Goal: Task Accomplishment & Management: Complete application form

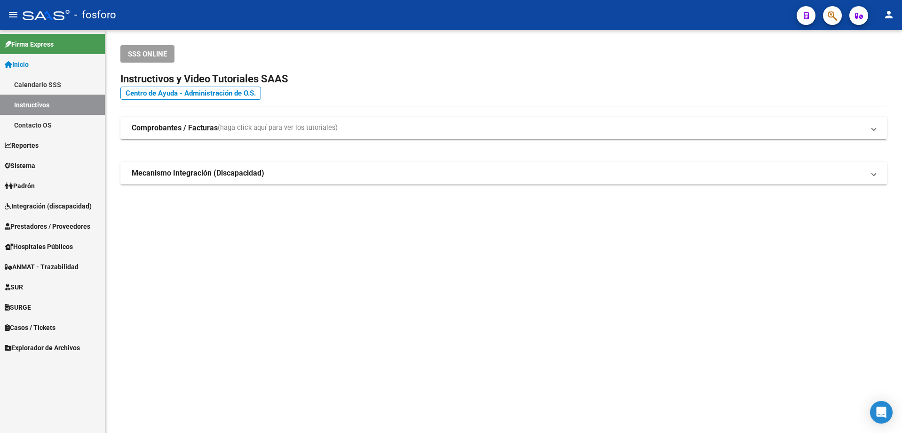
click at [52, 208] on span "Integración (discapacidad)" at bounding box center [48, 206] width 87 height 10
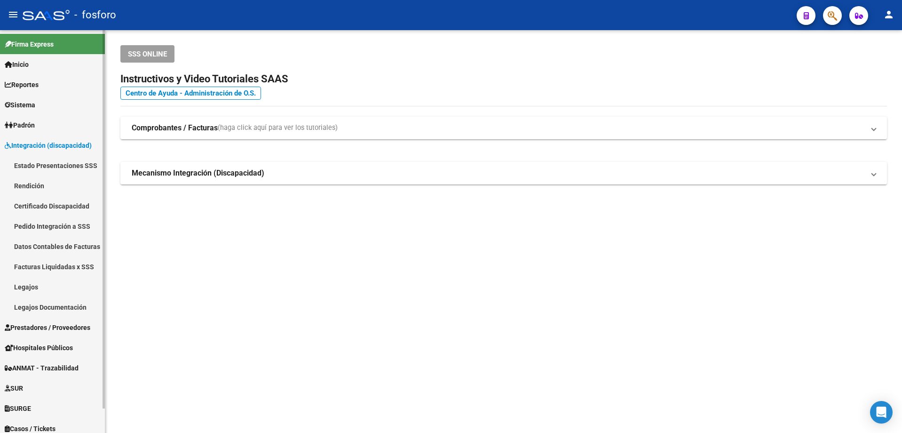
click at [42, 186] on link "Rendición" at bounding box center [52, 186] width 105 height 20
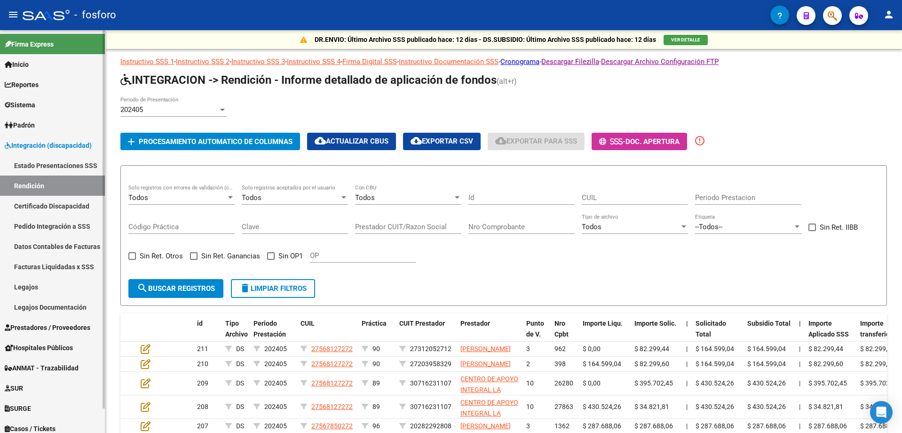
click at [55, 167] on link "Estado Presentaciones SSS" at bounding box center [52, 165] width 105 height 20
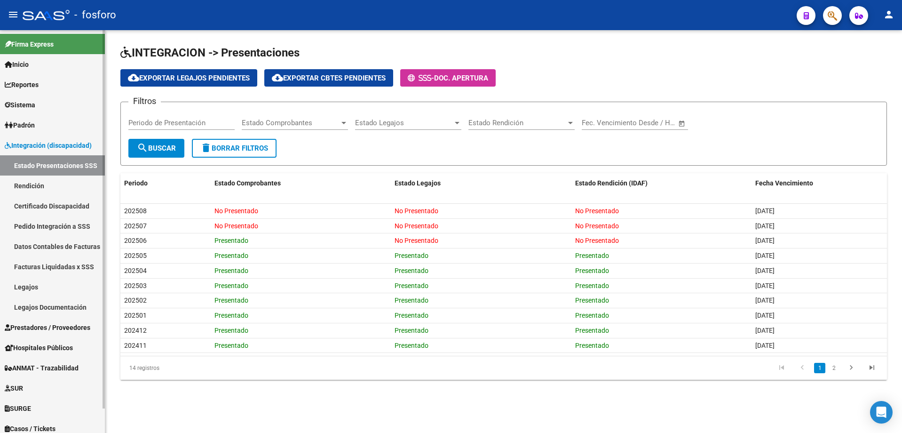
click at [68, 147] on span "Integración (discapacidad)" at bounding box center [48, 145] width 87 height 10
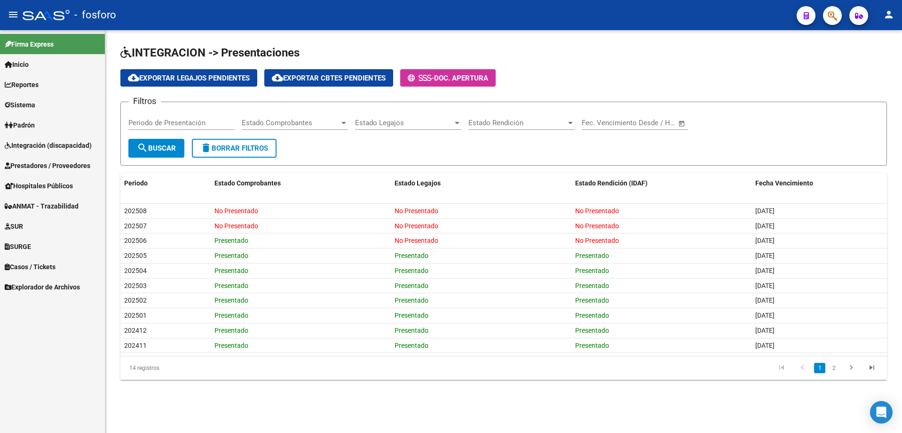
click at [47, 168] on span "Prestadores / Proveedores" at bounding box center [48, 165] width 86 height 10
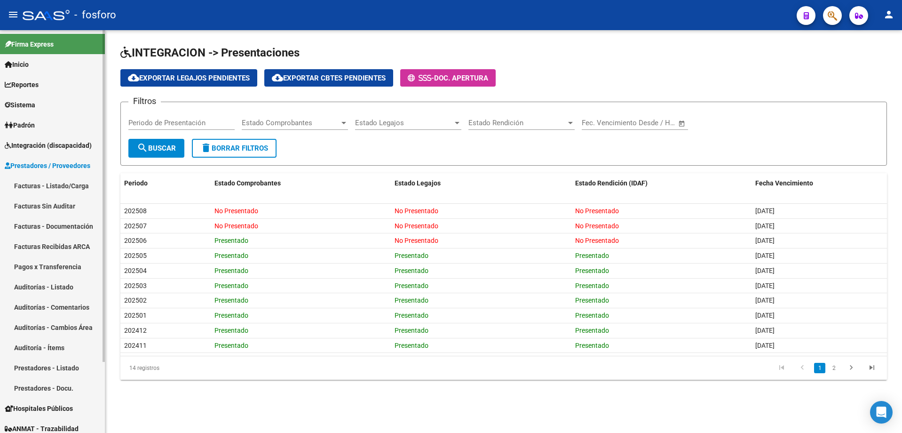
click at [46, 182] on link "Facturas - Listado/Carga" at bounding box center [52, 186] width 105 height 20
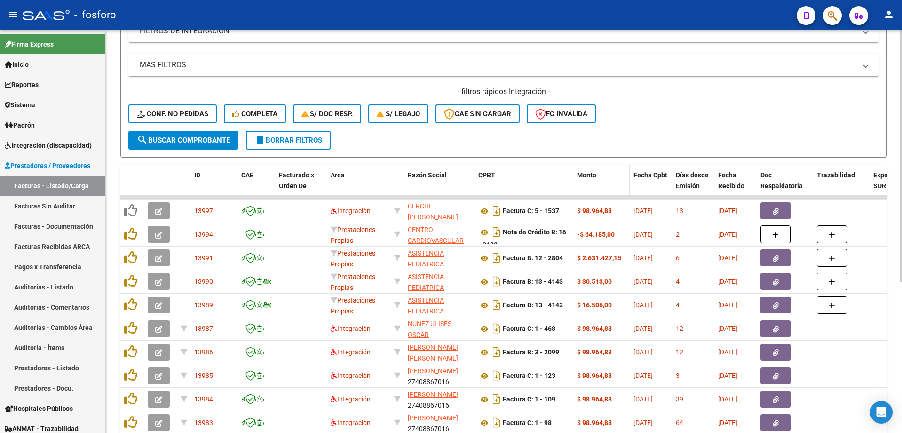
scroll to position [188, 0]
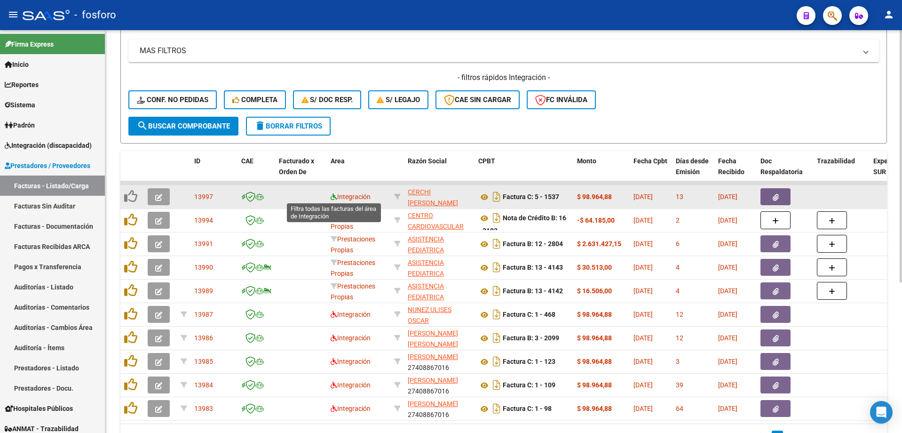
click at [332, 194] on icon at bounding box center [334, 196] width 7 height 7
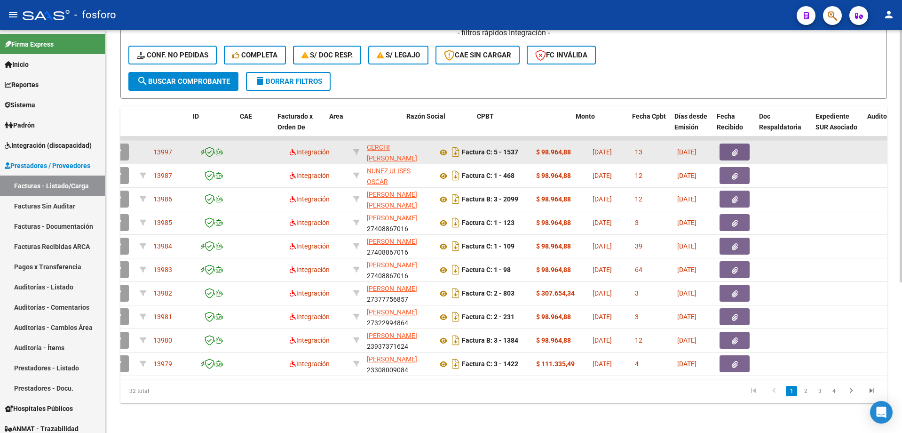
scroll to position [0, 0]
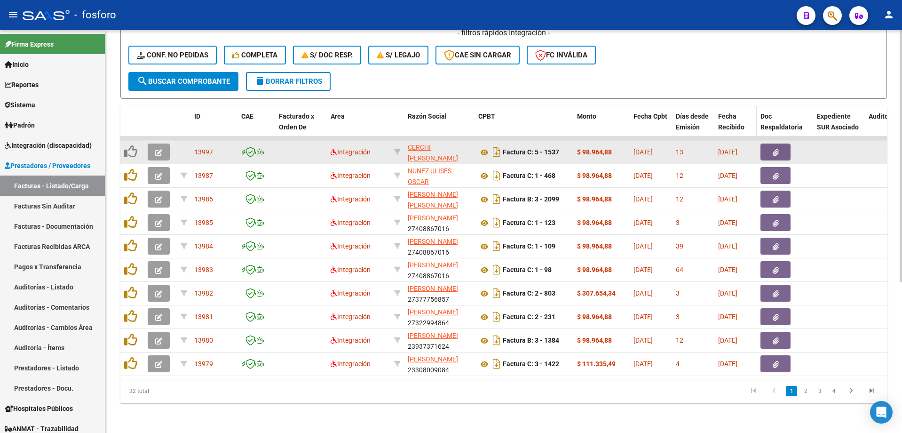
click at [736, 112] on div "Fecha Recibido" at bounding box center [736, 122] width 35 height 22
click at [726, 117] on span "Fecha Recibido" at bounding box center [732, 121] width 26 height 18
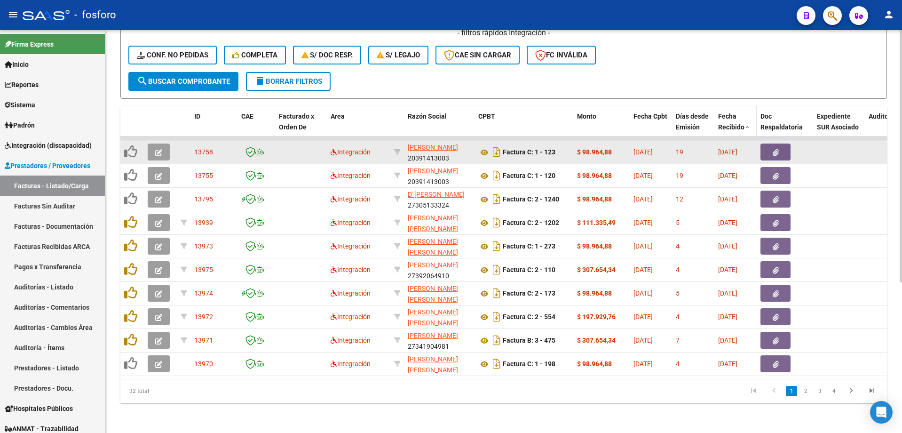
click at [726, 117] on span "Fecha Recibido" at bounding box center [732, 121] width 26 height 18
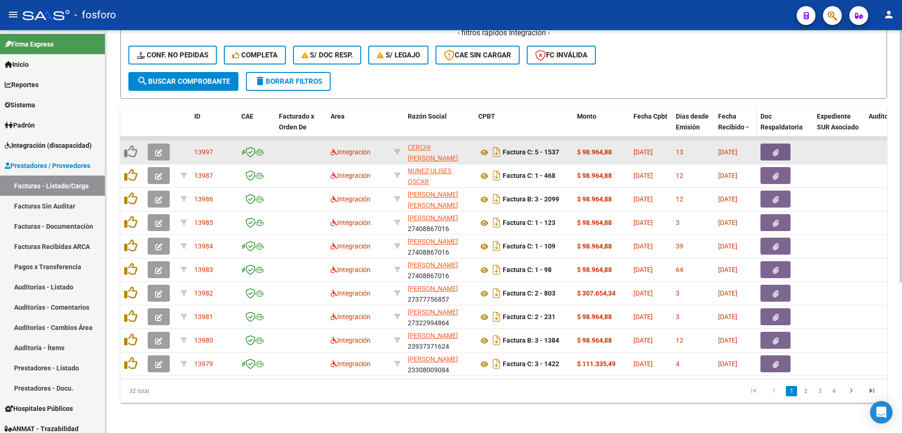
click at [729, 116] on span "Fecha Recibido" at bounding box center [732, 121] width 26 height 18
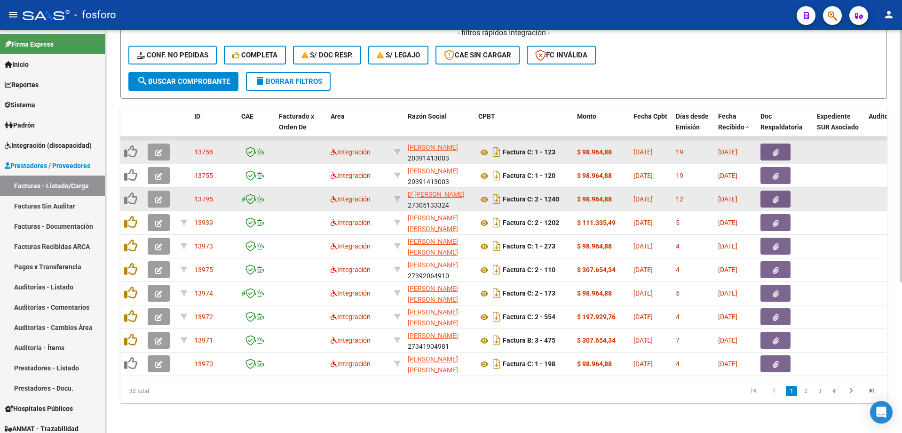
click at [775, 191] on button "button" at bounding box center [776, 199] width 30 height 17
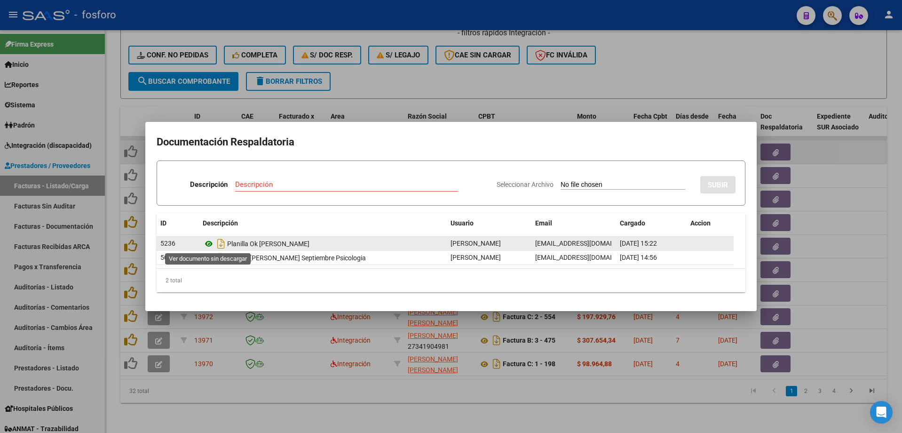
click at [208, 244] on icon at bounding box center [209, 243] width 12 height 11
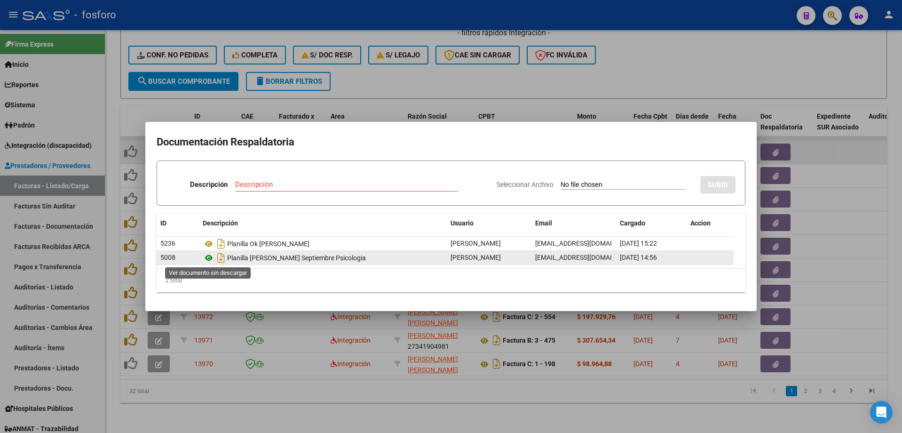
click at [208, 256] on icon at bounding box center [209, 257] width 12 height 11
click at [211, 258] on icon at bounding box center [209, 257] width 12 height 11
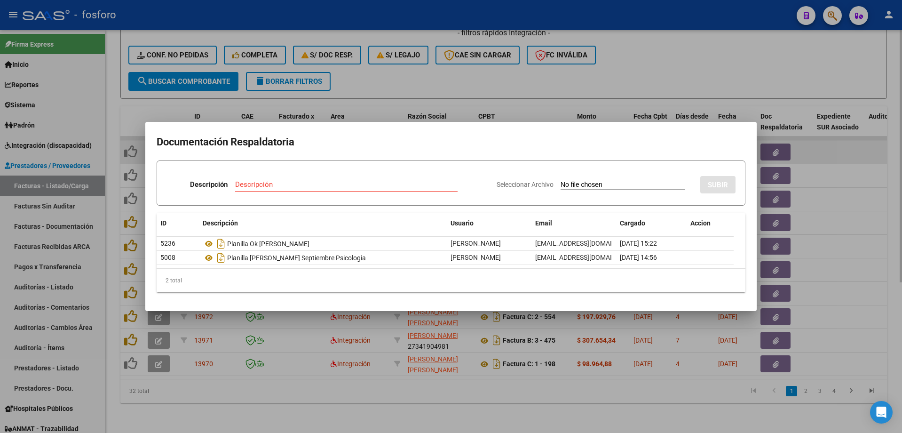
drag, startPoint x: 302, startPoint y: 386, endPoint x: 309, endPoint y: 385, distance: 6.7
click at [305, 386] on div at bounding box center [451, 216] width 902 height 433
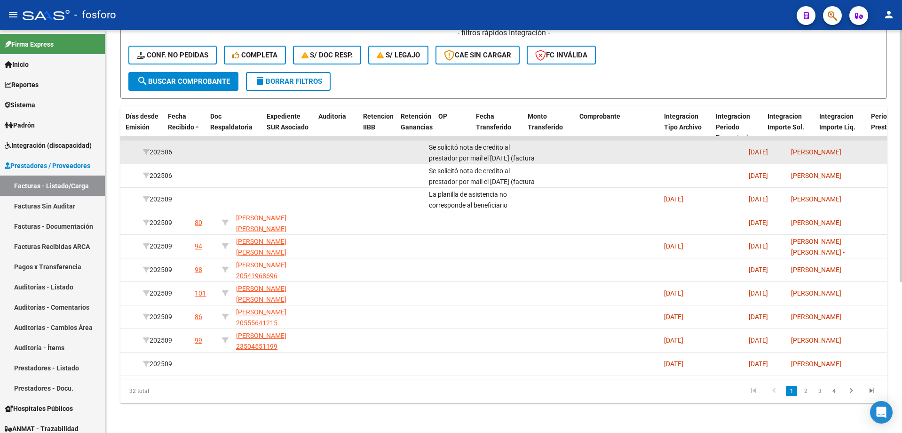
scroll to position [0, 551]
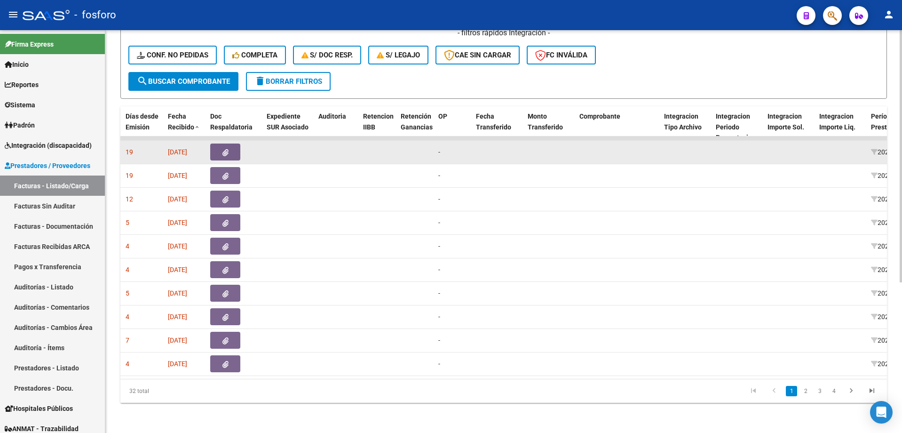
drag, startPoint x: 367, startPoint y: 379, endPoint x: 352, endPoint y: 377, distance: 15.7
click at [352, 378] on div "ID CAE Facturado x Orden De Area Razón Social CPBT Monto Fecha Cpbt Días desde …" at bounding box center [503, 254] width 767 height 296
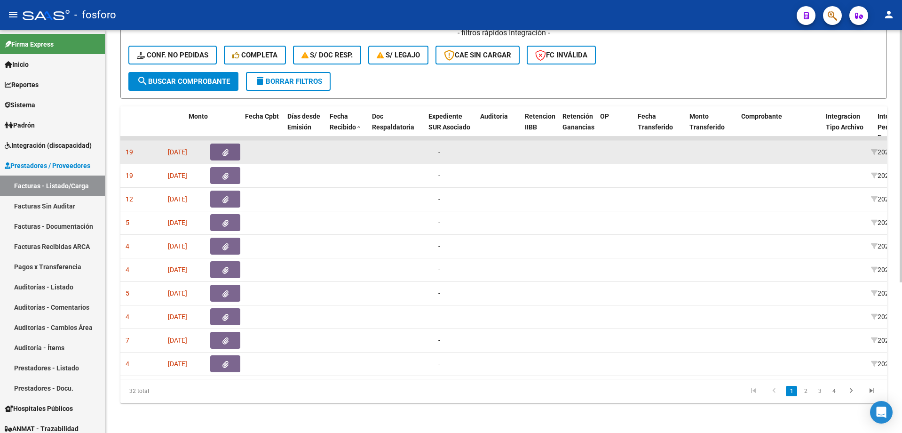
scroll to position [0, 389]
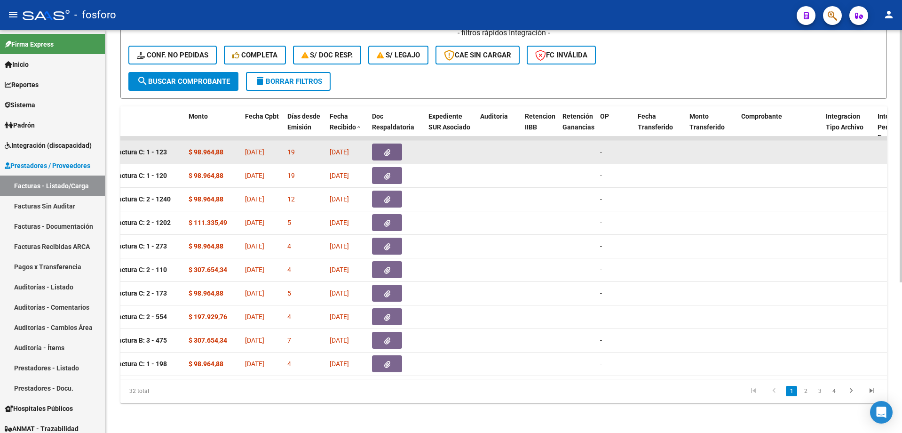
click at [279, 394] on datatable-pager "1 2 3 4" at bounding box center [580, 391] width 606 height 16
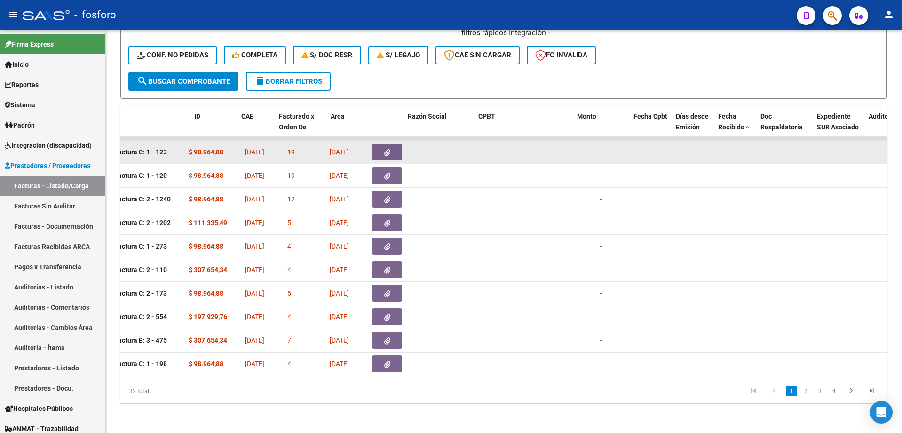
scroll to position [0, 0]
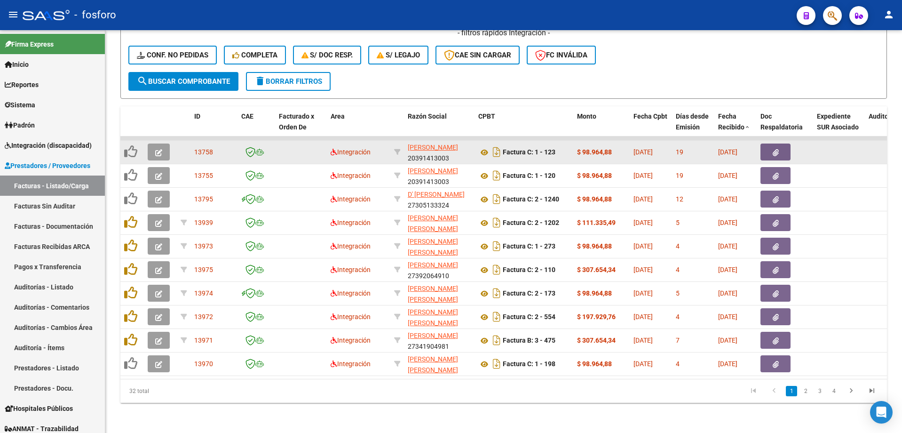
click at [6, 12] on button "menu" at bounding box center [13, 15] width 19 height 19
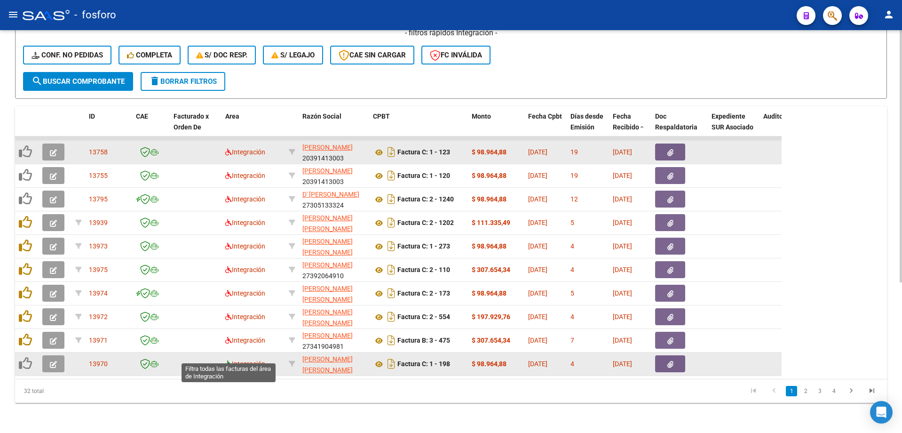
click at [226, 360] on icon at bounding box center [228, 363] width 7 height 7
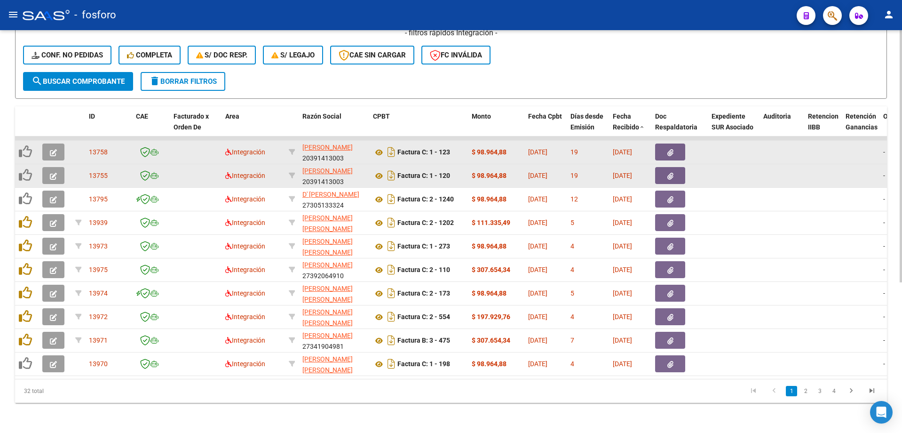
scroll to position [0, 1]
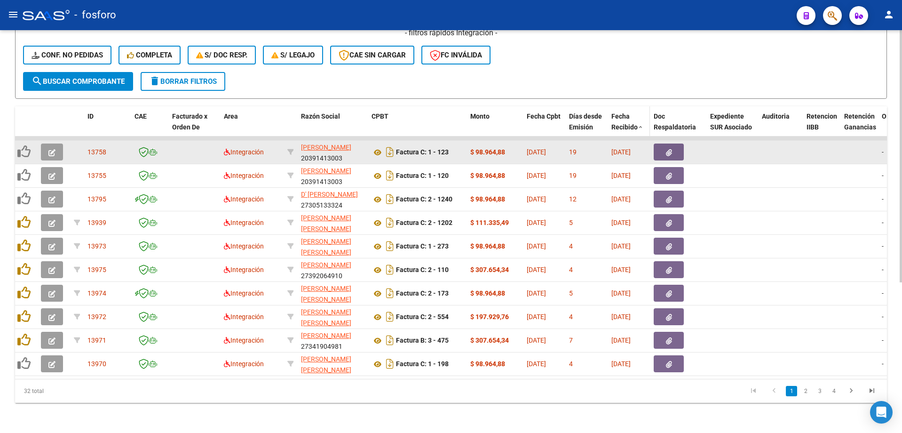
click at [629, 112] on span "Fecha Recibido" at bounding box center [625, 121] width 26 height 18
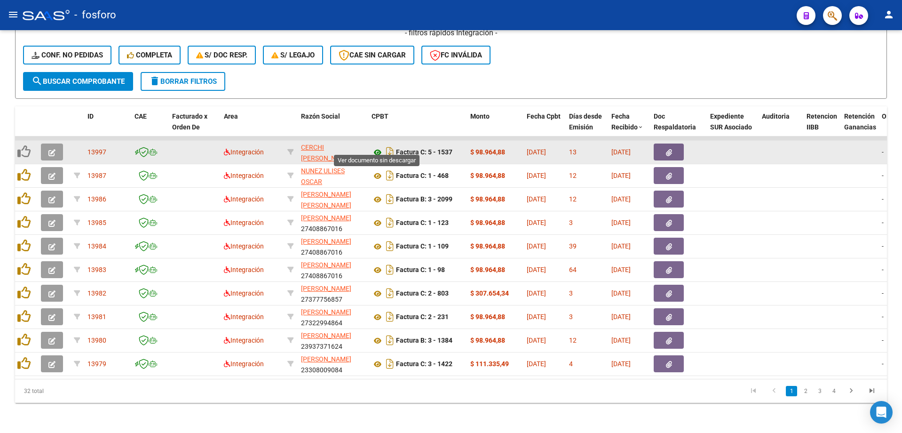
click at [378, 147] on icon at bounding box center [378, 152] width 12 height 11
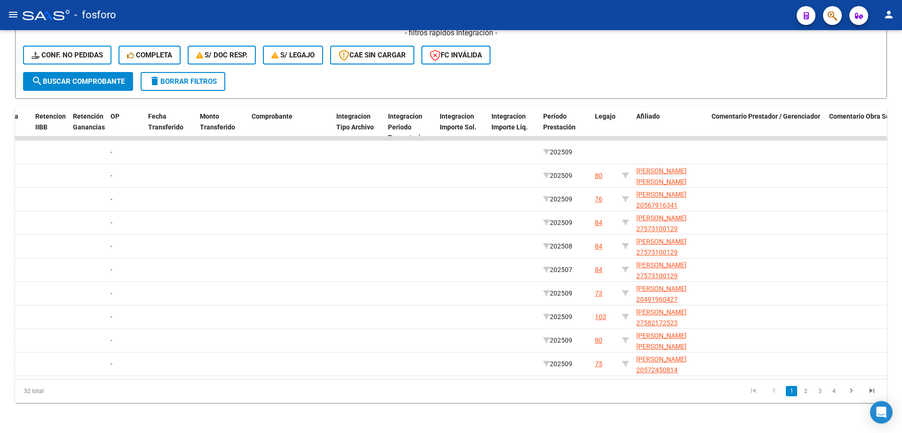
scroll to position [0, 802]
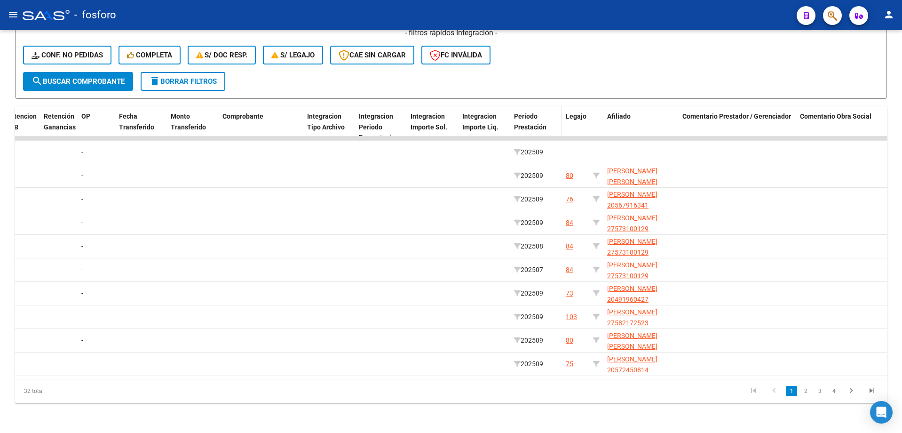
click at [532, 117] on span "Período Prestación" at bounding box center [530, 121] width 32 height 18
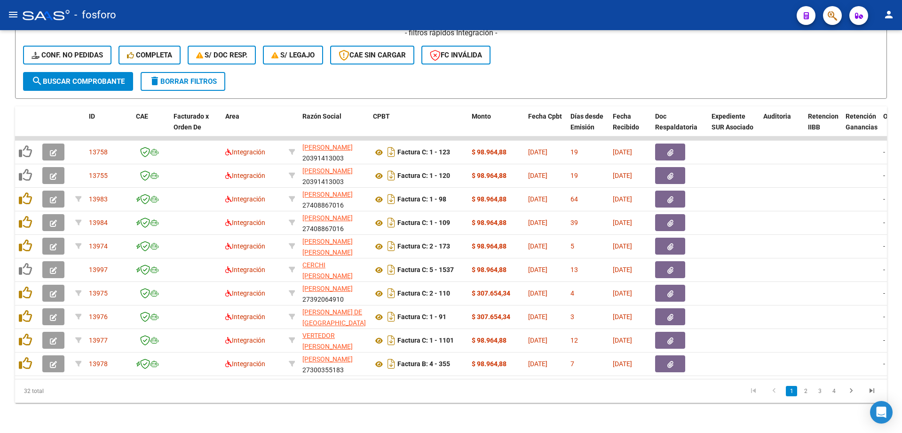
scroll to position [0, 0]
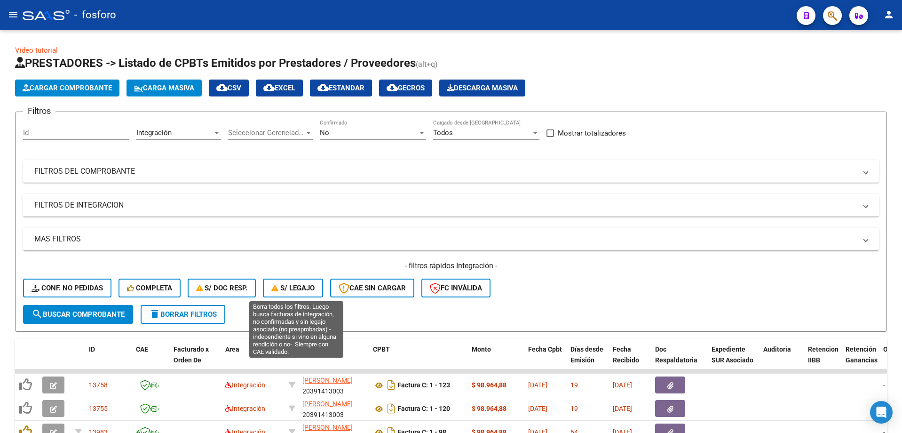
click at [311, 289] on span "S/ legajo" at bounding box center [292, 288] width 43 height 8
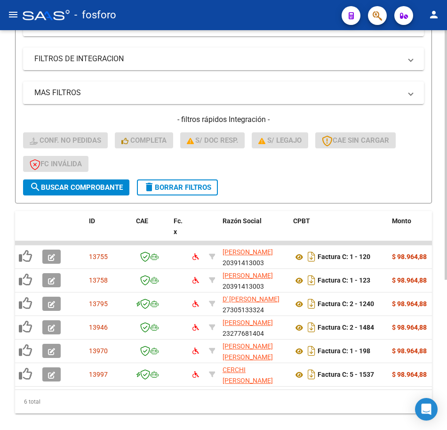
scroll to position [241, 0]
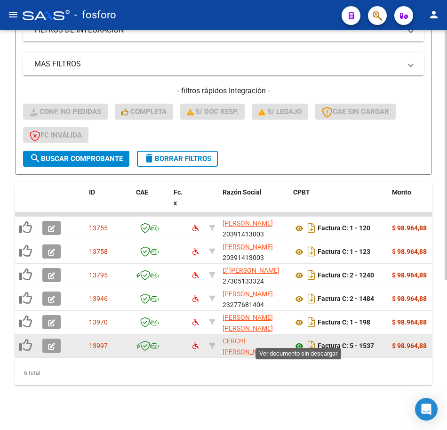
click at [298, 340] on icon at bounding box center [299, 345] width 12 height 11
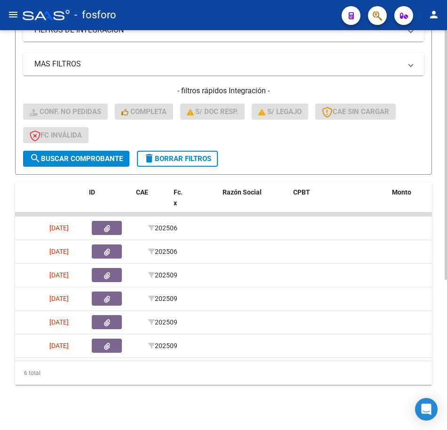
scroll to position [0, 0]
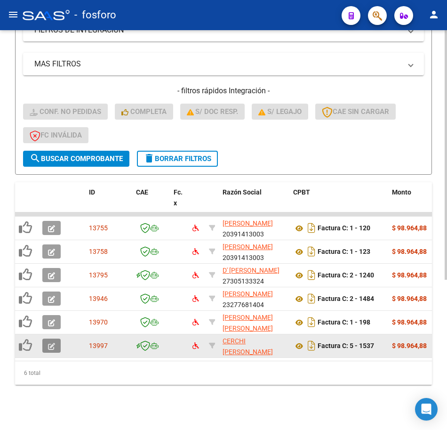
click at [55, 343] on icon "button" at bounding box center [51, 346] width 7 height 7
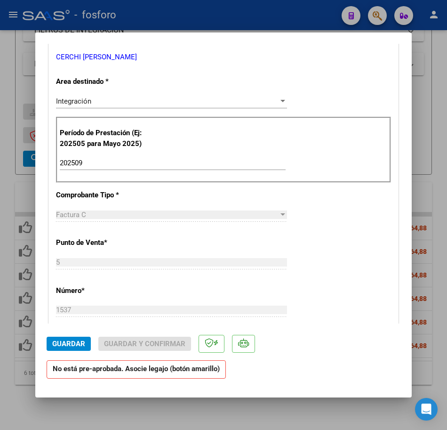
scroll to position [188, 0]
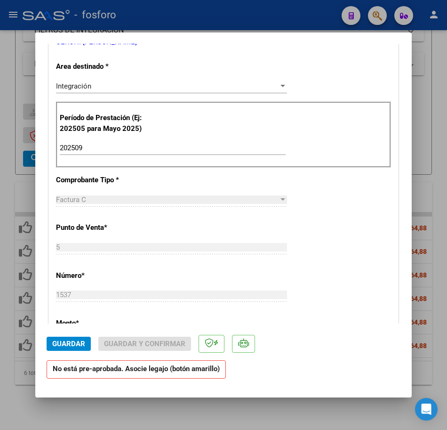
click at [131, 368] on strong "No está pre-aprobada. Asocie legajo (botón amarillo)" at bounding box center [136, 369] width 179 height 18
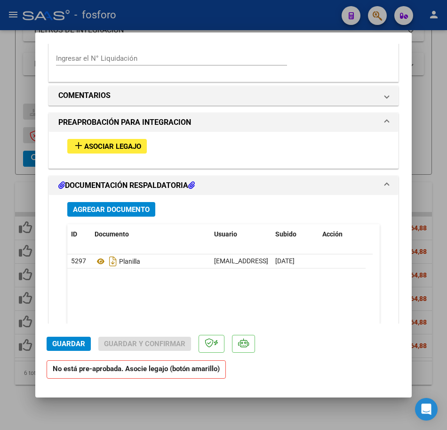
scroll to position [847, 0]
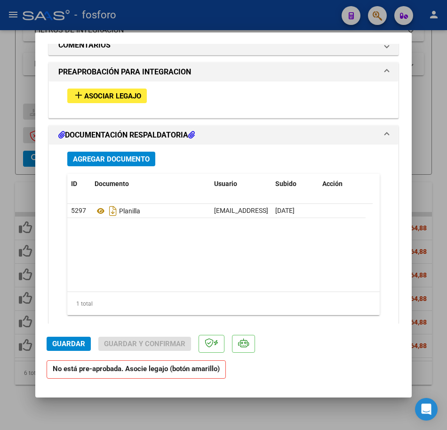
click at [112, 95] on span "Asociar Legajo" at bounding box center [112, 96] width 57 height 8
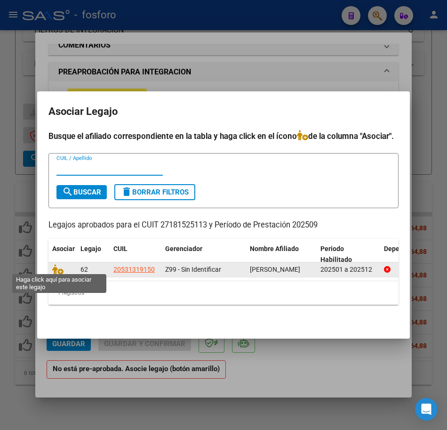
click at [64, 266] on span at bounding box center [59, 270] width 14 height 8
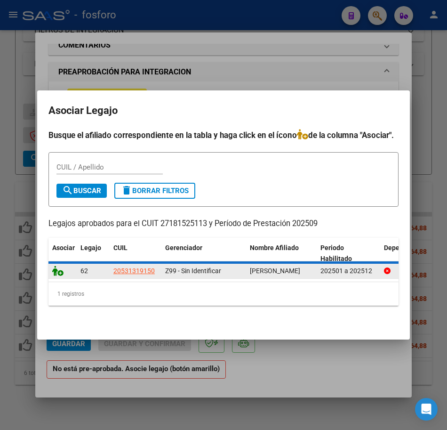
click at [61, 267] on icon at bounding box center [57, 270] width 11 height 10
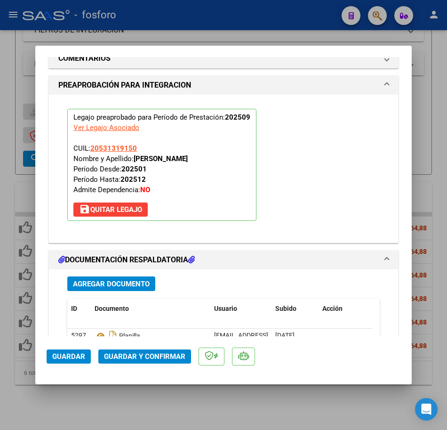
click at [307, 236] on div "Legajo preaprobado para Período de Prestación: 202509 Ver Legajo Asociado CUIL:…" at bounding box center [223, 169] width 349 height 148
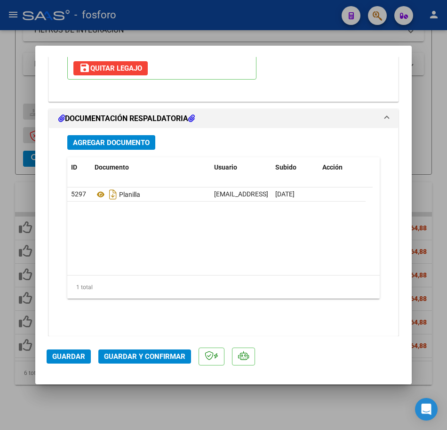
click at [74, 358] on span "Guardar" at bounding box center [68, 356] width 33 height 8
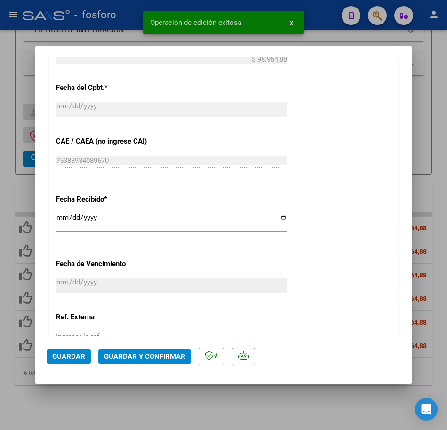
scroll to position [495, 0]
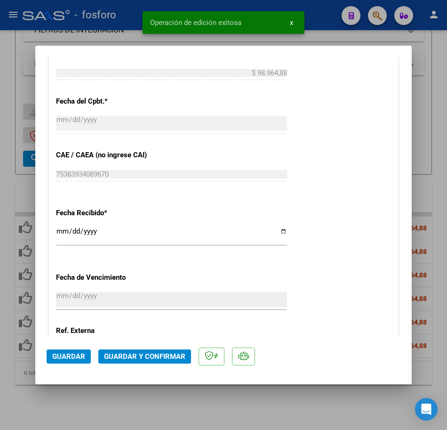
click at [81, 352] on span "Guardar" at bounding box center [68, 356] width 33 height 8
click at [111, 399] on div at bounding box center [223, 215] width 447 height 430
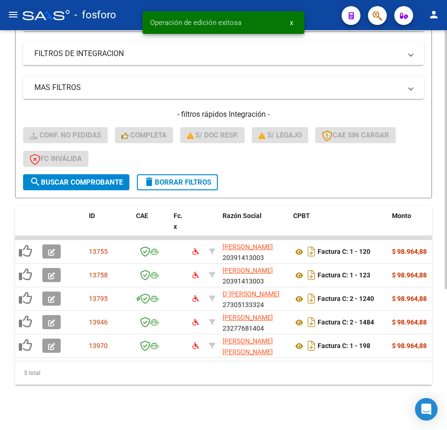
scroll to position [217, 0]
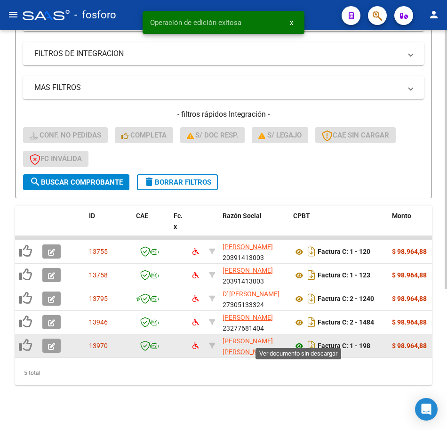
click at [298, 340] on icon at bounding box center [299, 345] width 12 height 11
click at [56, 338] on button "button" at bounding box center [51, 345] width 18 height 14
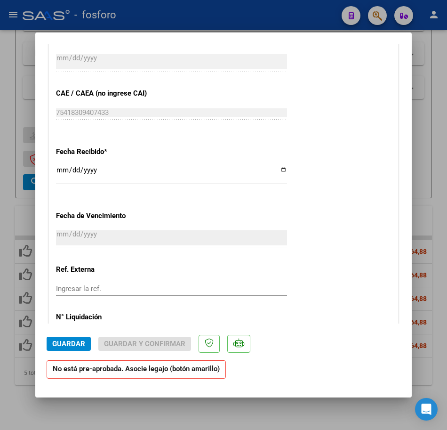
scroll to position [706, 0]
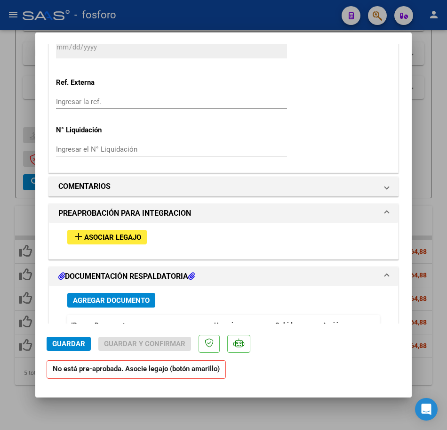
click at [77, 228] on div "add Asociar Legajo" at bounding box center [223, 237] width 327 height 29
click at [83, 235] on mat-icon "add" at bounding box center [78, 236] width 11 height 11
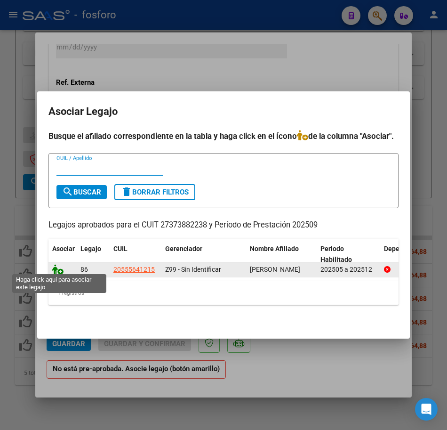
click at [62, 266] on icon at bounding box center [57, 269] width 11 height 10
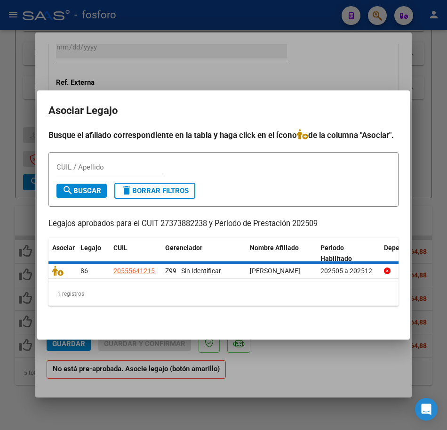
scroll to position [730, 0]
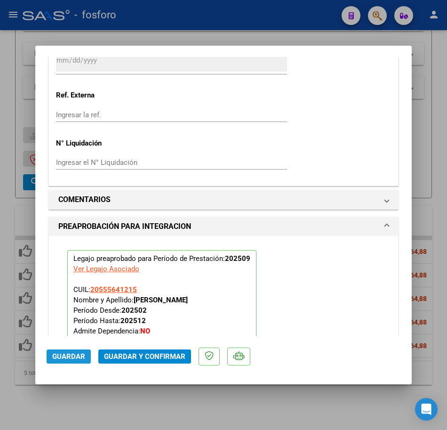
click at [65, 357] on span "Guardar" at bounding box center [68, 356] width 33 height 8
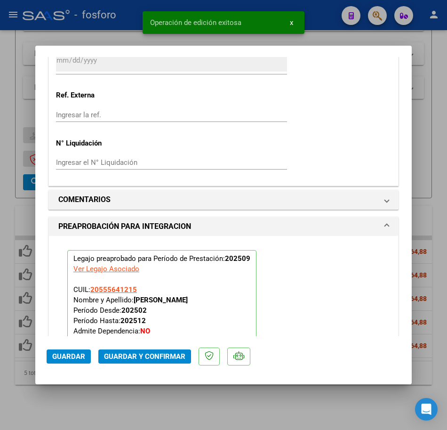
click at [83, 401] on div at bounding box center [223, 215] width 447 height 430
type input "$ 0,00"
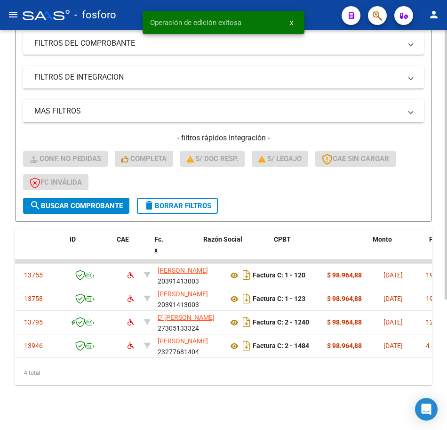
scroll to position [0, 0]
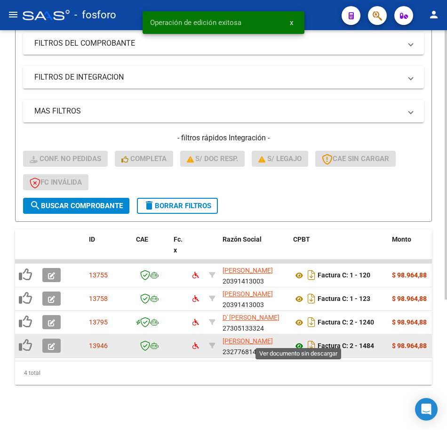
click at [303, 340] on icon at bounding box center [299, 345] width 12 height 11
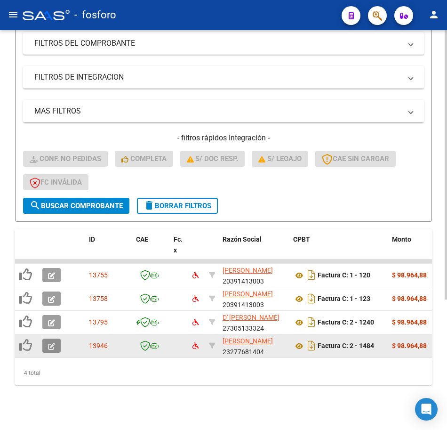
click at [51, 341] on span "button" at bounding box center [51, 345] width 7 height 8
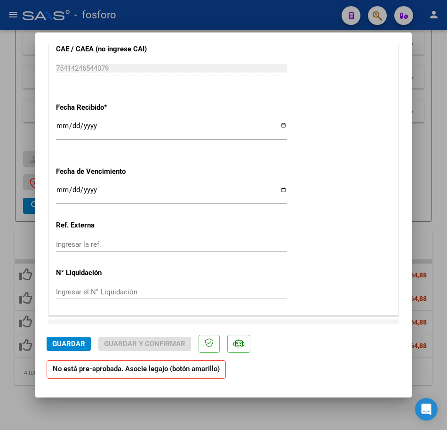
scroll to position [565, 0]
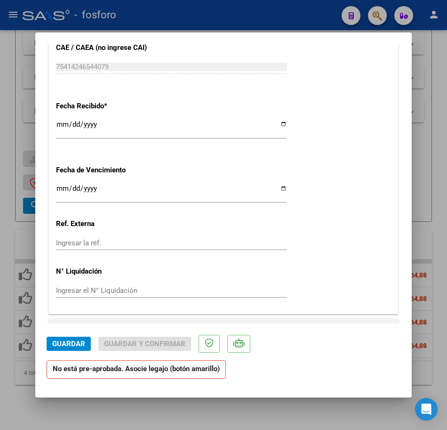
click at [57, 188] on input "Ingresar la fecha" at bounding box center [171, 191] width 231 height 15
type input "[DATE]"
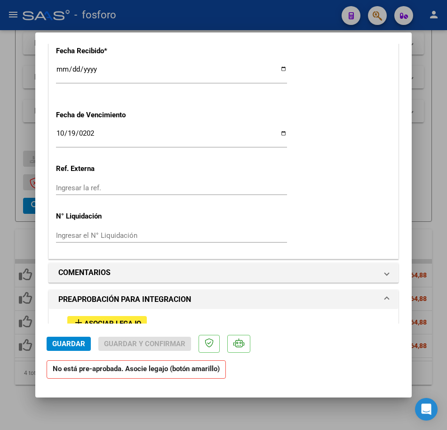
scroll to position [753, 0]
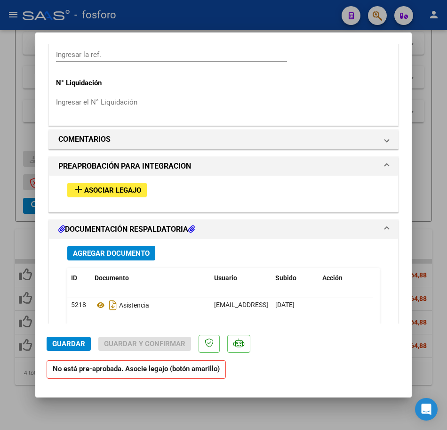
click at [130, 189] on span "Asociar Legajo" at bounding box center [112, 190] width 57 height 8
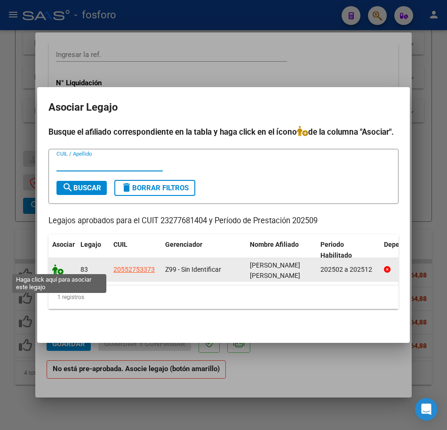
click at [53, 269] on icon at bounding box center [57, 269] width 11 height 10
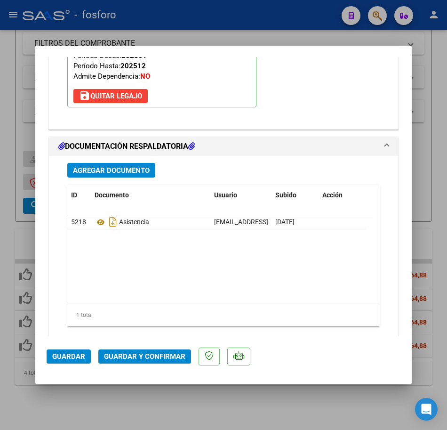
scroll to position [1020, 0]
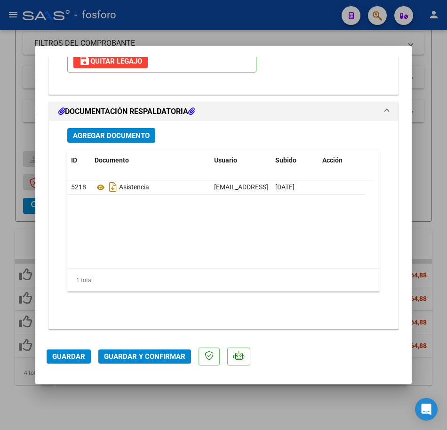
click at [76, 357] on span "Guardar" at bounding box center [68, 356] width 33 height 8
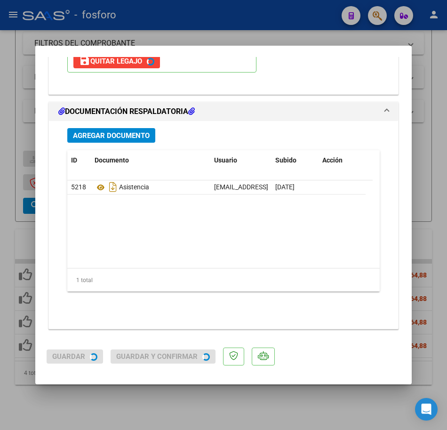
click at [108, 388] on div at bounding box center [223, 215] width 447 height 430
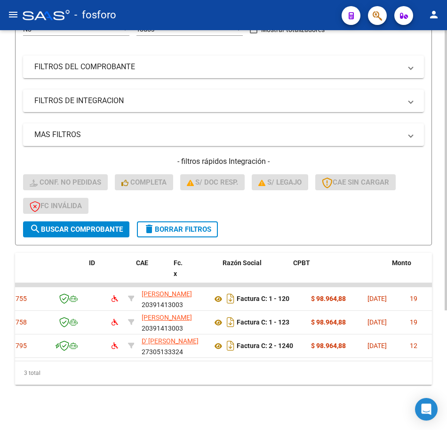
scroll to position [0, 0]
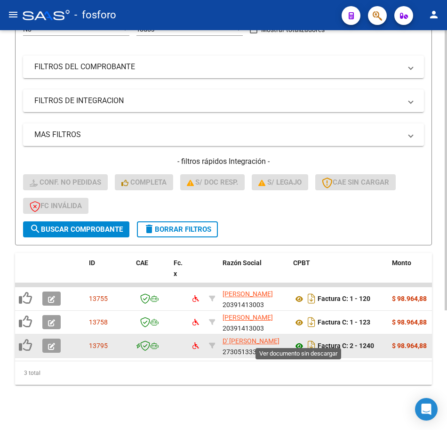
click at [299, 341] on icon at bounding box center [299, 345] width 12 height 11
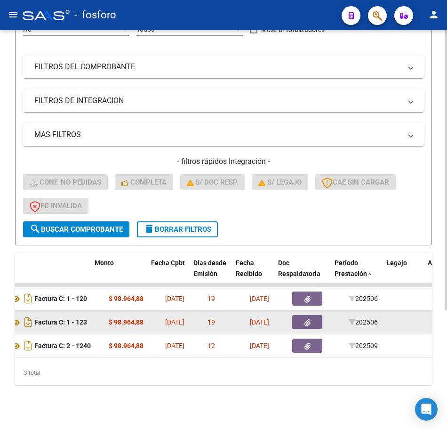
scroll to position [0, 306]
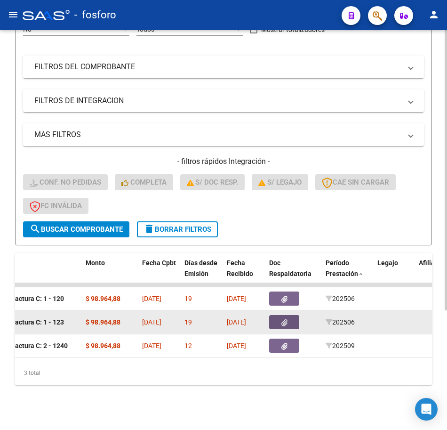
click at [295, 315] on button "button" at bounding box center [284, 322] width 30 height 14
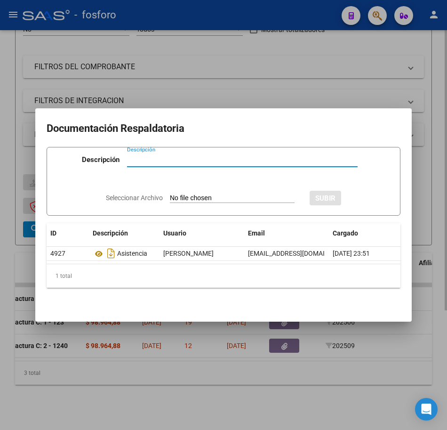
click at [212, 376] on div at bounding box center [223, 215] width 447 height 430
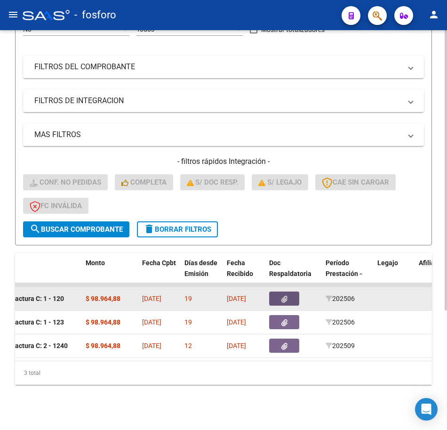
click at [283, 295] on icon "button" at bounding box center [284, 298] width 6 height 7
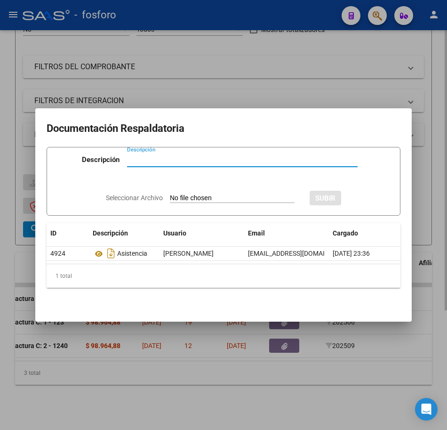
drag, startPoint x: 155, startPoint y: 375, endPoint x: 156, endPoint y: 361, distance: 13.7
click at [155, 374] on div at bounding box center [223, 215] width 447 height 430
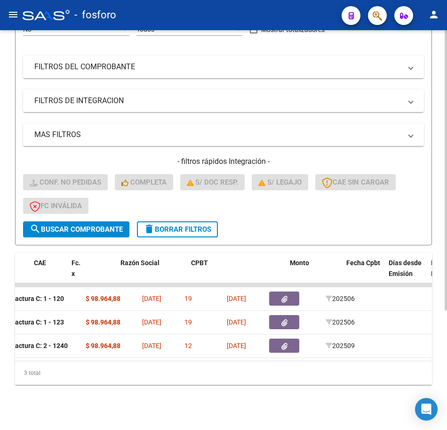
scroll to position [0, 0]
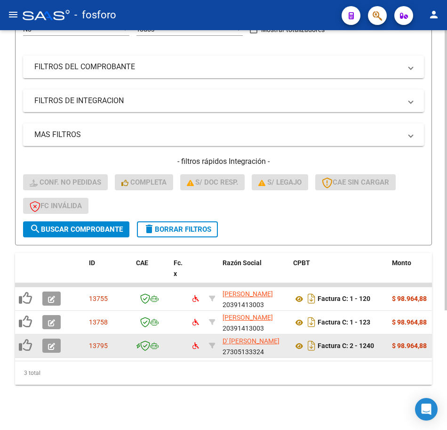
click at [47, 338] on button "button" at bounding box center [51, 345] width 18 height 14
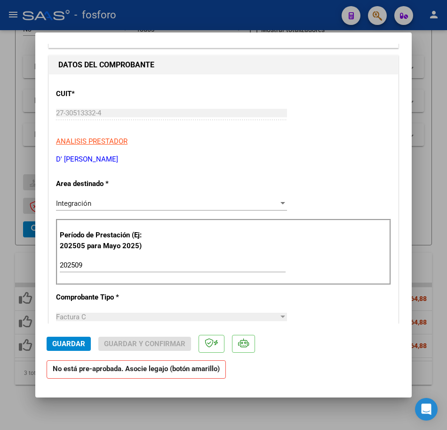
scroll to position [94, 0]
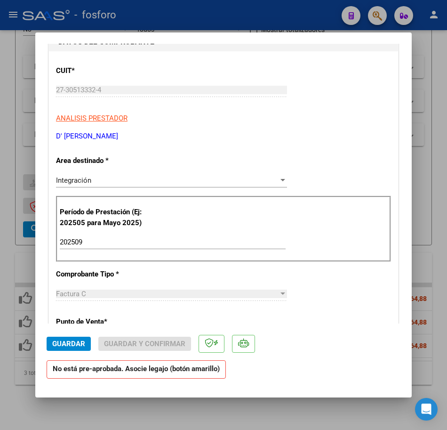
click at [287, 286] on div "CUIT * 27-30513332-4 Ingresar CUIT ANALISIS PRESTADOR D' AGNILLO [PERSON_NAME] …" at bounding box center [223, 417] width 349 height 733
drag, startPoint x: 205, startPoint y: 279, endPoint x: 137, endPoint y: 277, distance: 68.3
click at [203, 279] on div "CUIT * 27-30513332-4 Ingresar CUIT ANALISIS PRESTADOR D' AGNILLO [PERSON_NAME] …" at bounding box center [223, 417] width 349 height 733
click at [135, 277] on p "Comprobante Tipo *" at bounding box center [106, 274] width 101 height 11
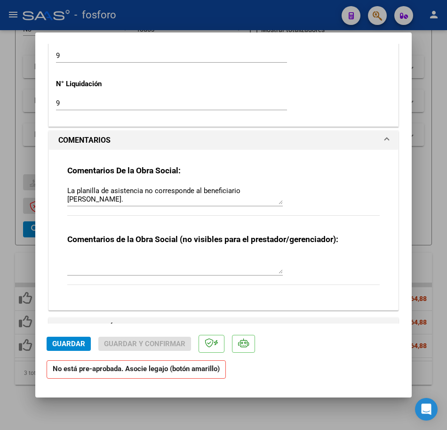
scroll to position [753, 0]
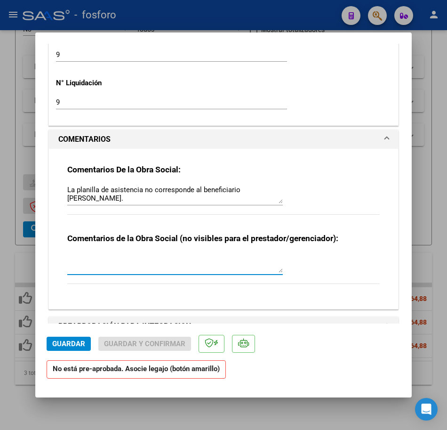
click at [146, 258] on textarea at bounding box center [175, 263] width 216 height 19
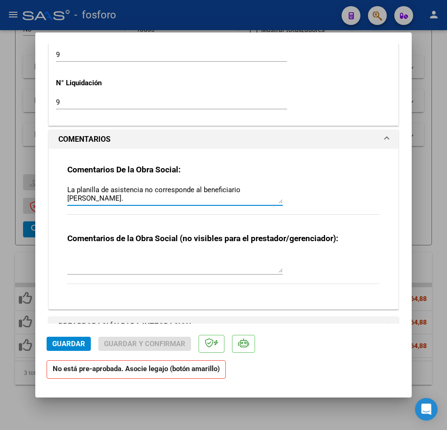
scroll to position [8, 0]
drag, startPoint x: 134, startPoint y: 199, endPoint x: -2, endPoint y: 199, distance: 136.5
click at [0, 199] on html "menu - fosforo person Firma Express Inicio Calendario SSS Instructivos Contacto…" at bounding box center [223, 215] width 447 height 430
drag, startPoint x: 156, startPoint y: 197, endPoint x: -2, endPoint y: 72, distance: 201.4
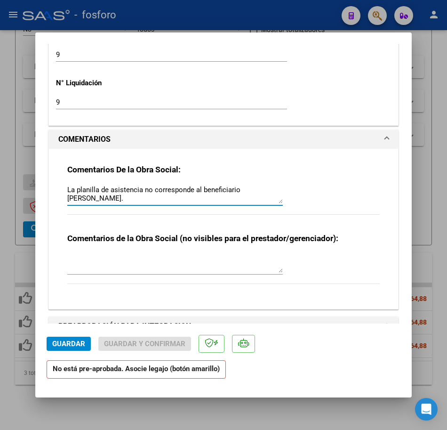
click at [0, 72] on html "menu - fosforo person Firma Express Inicio Calendario SSS Instructivos Contacto…" at bounding box center [223, 215] width 447 height 430
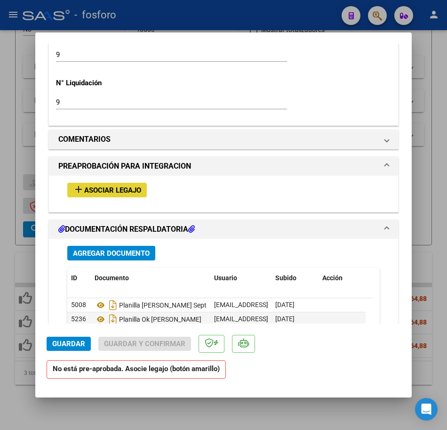
click at [91, 191] on span "Asociar Legajo" at bounding box center [112, 190] width 57 height 8
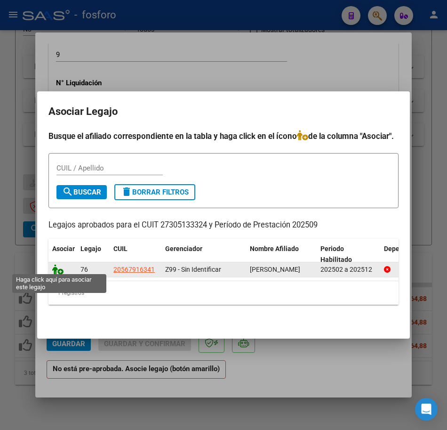
click at [57, 264] on icon at bounding box center [57, 269] width 11 height 10
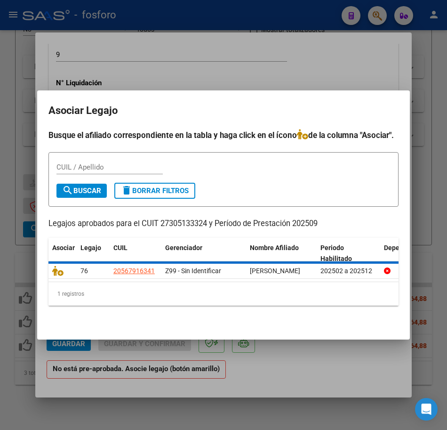
scroll to position [777, 0]
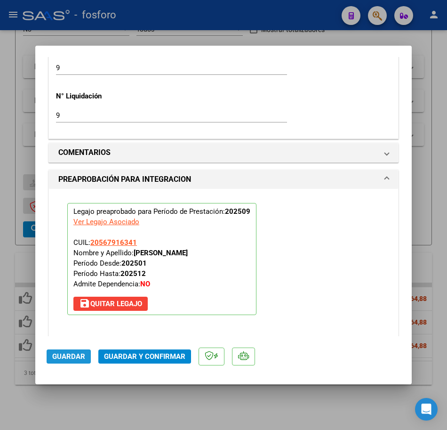
click at [63, 363] on button "Guardar" at bounding box center [69, 356] width 44 height 14
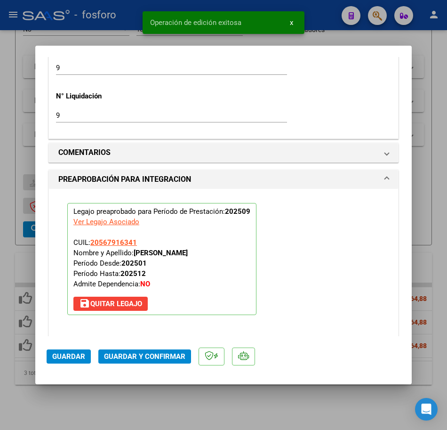
click at [117, 406] on div at bounding box center [223, 215] width 447 height 430
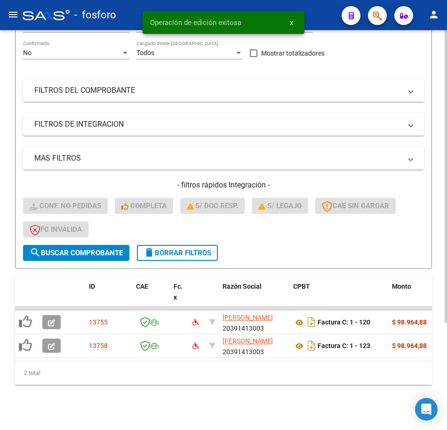
scroll to position [147, 0]
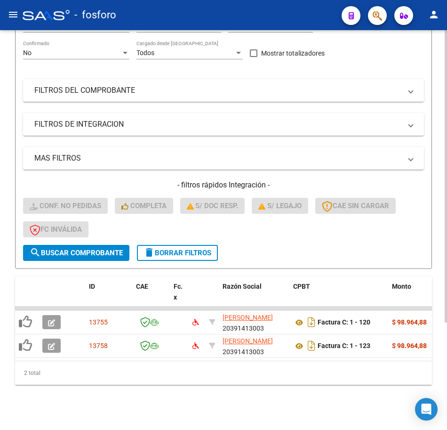
click at [169, 248] on span "delete Borrar Filtros" at bounding box center [178, 252] width 68 height 8
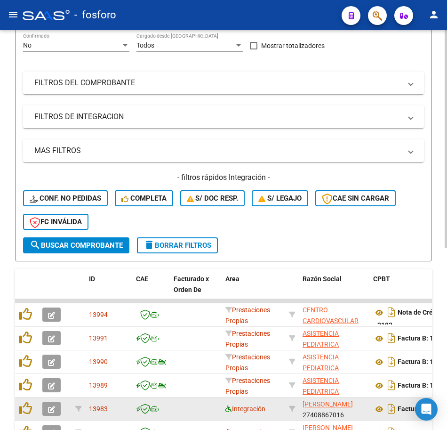
click at [228, 411] on span "Integración" at bounding box center [245, 409] width 40 height 8
click at [226, 409] on icon at bounding box center [228, 408] width 7 height 7
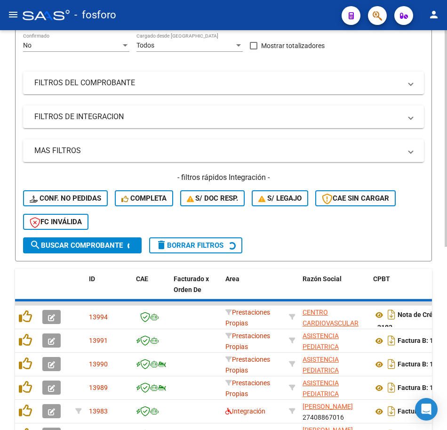
click at [349, 224] on div "- filtros rápidos Integración - Conf. no pedidas Completa S/ Doc Resp. S/ legaj…" at bounding box center [223, 204] width 401 height 65
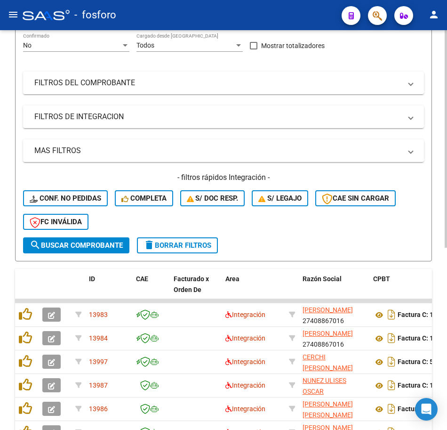
click at [279, 228] on div "- filtros rápidos Integración - Conf. no pedidas Completa S/ Doc Resp. S/ legaj…" at bounding box center [223, 204] width 401 height 65
click at [137, 201] on span "Completa" at bounding box center [143, 198] width 45 height 8
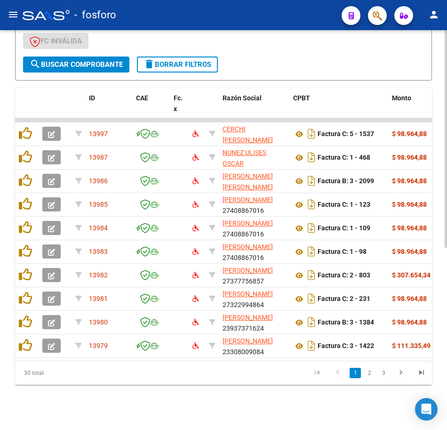
scroll to position [241, 0]
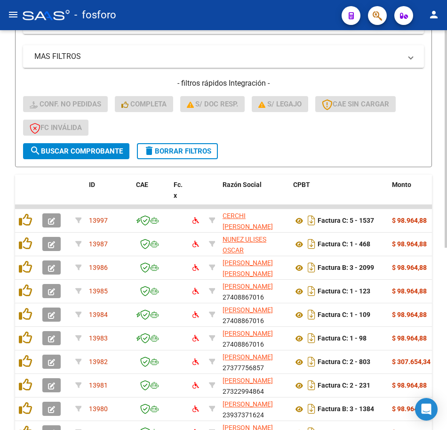
click at [396, 81] on h4 "- filtros rápidos Integración -" at bounding box center [223, 83] width 401 height 10
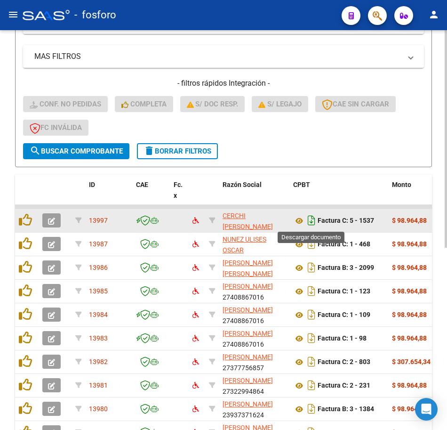
click at [312, 221] on icon "Descargar documento" at bounding box center [311, 220] width 12 height 15
